Goal: Participate in discussion

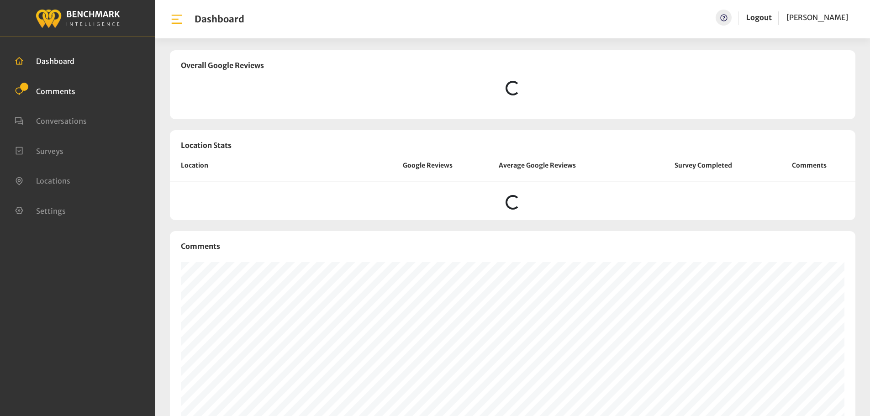
click at [52, 93] on span "Comments" at bounding box center [55, 90] width 39 height 9
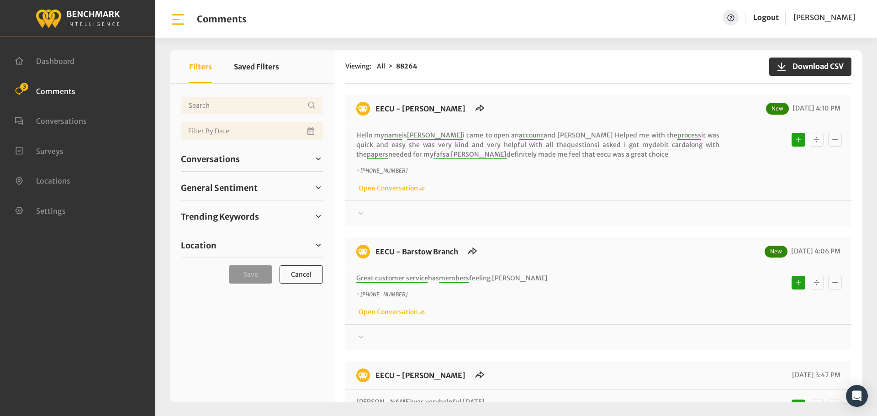
drag, startPoint x: 608, startPoint y: 151, endPoint x: 374, endPoint y: 108, distance: 237.8
click at [374, 108] on div "EECU - [PERSON_NAME] New [DATE] 4:10 PM Hello my name is [PERSON_NAME] i came t…" at bounding box center [598, 161] width 506 height 132
copy div "EECU - [PERSON_NAME] New [DATE] 4:10 PM Hello my name is [PERSON_NAME] i came t…"
